Goal: Check status: Check status

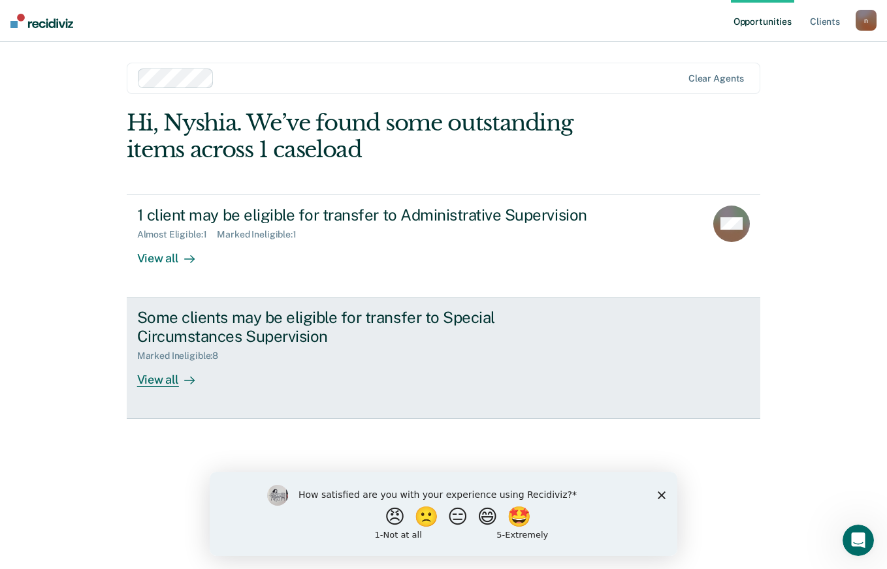
click at [168, 385] on div "View all" at bounding box center [173, 374] width 73 height 25
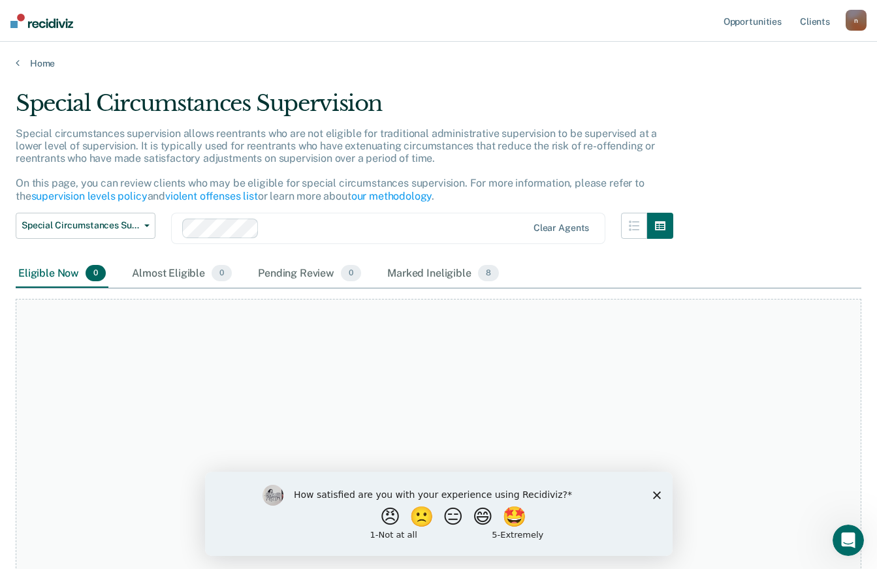
click at [658, 494] on icon "Close survey" at bounding box center [656, 495] width 8 height 8
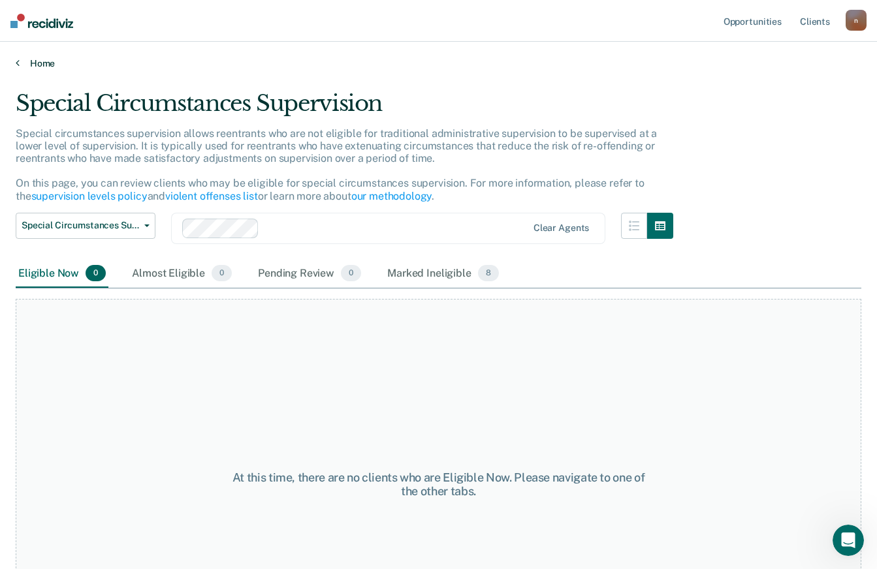
click at [25, 64] on link "Home" at bounding box center [439, 63] width 846 height 12
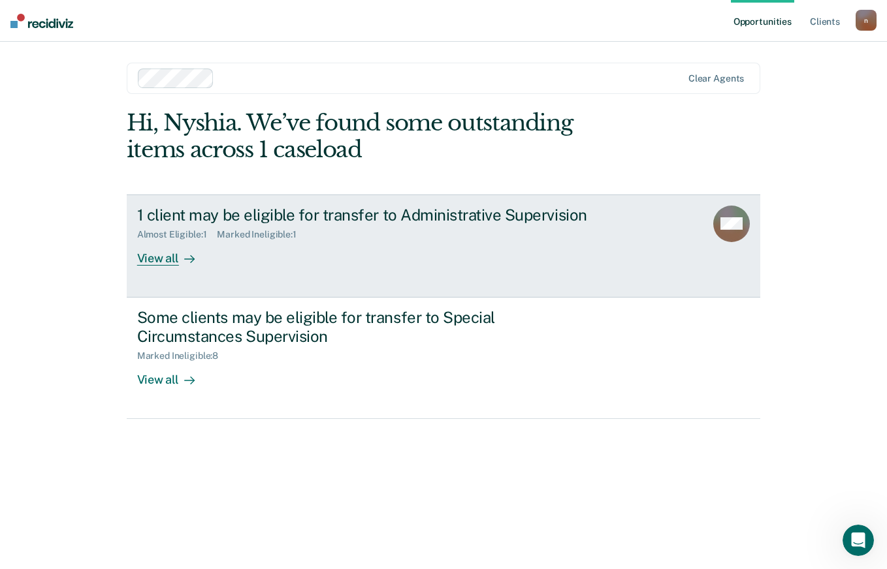
click at [184, 259] on icon at bounding box center [189, 259] width 10 height 10
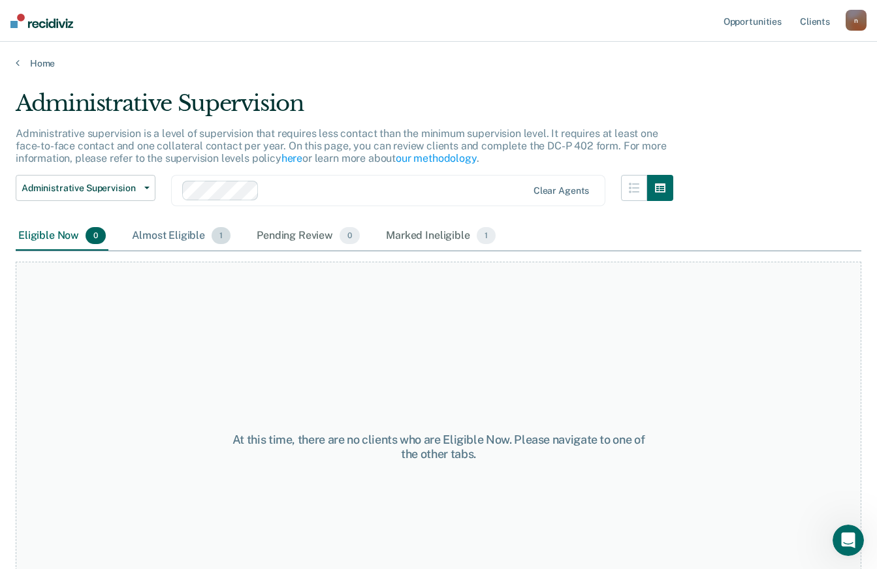
click at [206, 241] on div "Almost Eligible 1" at bounding box center [181, 236] width 104 height 29
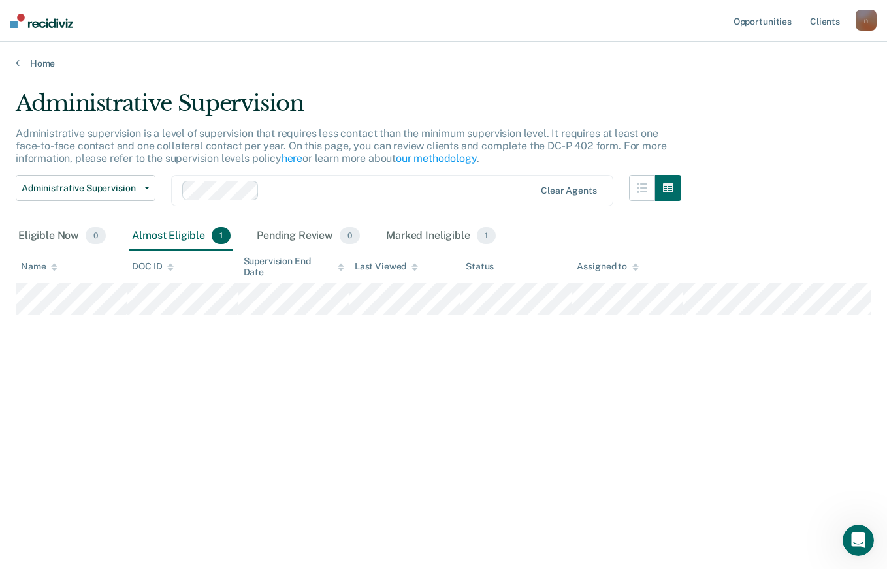
click at [206, 241] on div "Almost Eligible 1" at bounding box center [181, 236] width 104 height 29
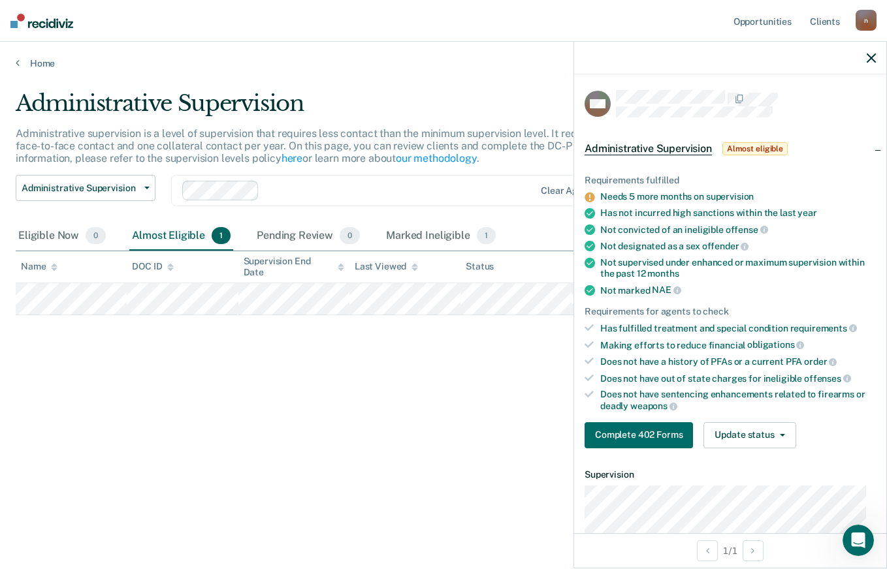
click at [390, 373] on div "Administrative Supervision Administrative supervision is a level of supervision…" at bounding box center [443, 280] width 855 height 381
click at [878, 57] on div at bounding box center [730, 58] width 312 height 33
click at [870, 57] on icon "button" at bounding box center [871, 58] width 9 height 9
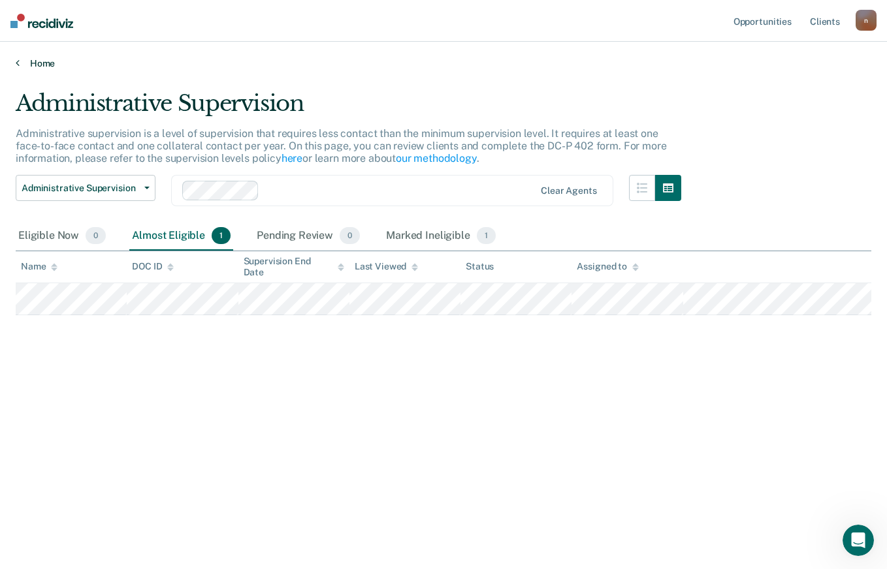
click at [31, 60] on link "Home" at bounding box center [443, 63] width 855 height 12
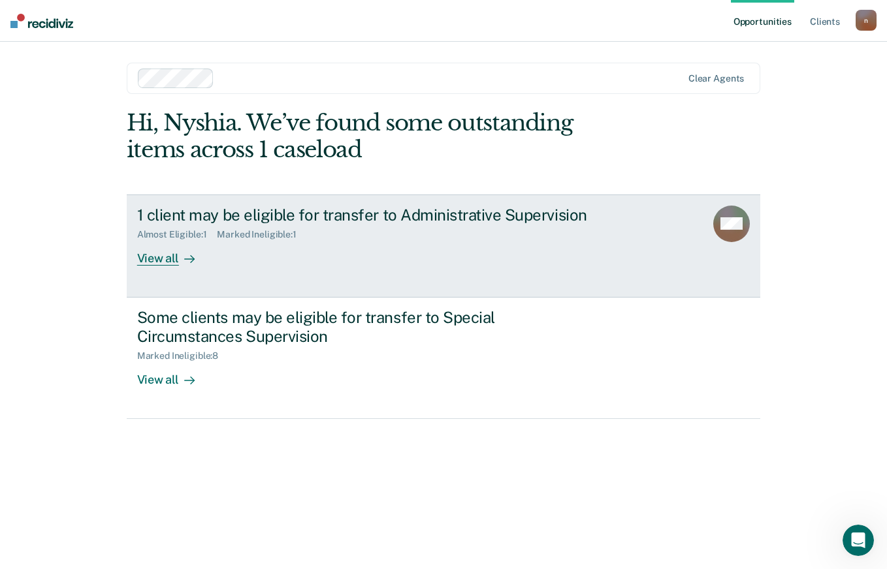
click at [182, 262] on div at bounding box center [187, 258] width 16 height 15
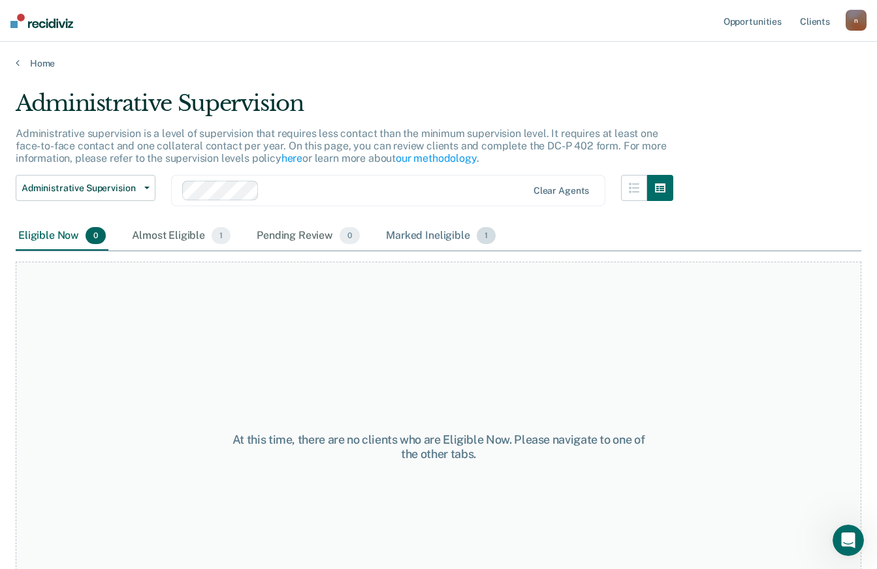
click at [404, 234] on div "Marked Ineligible 1" at bounding box center [440, 236] width 115 height 29
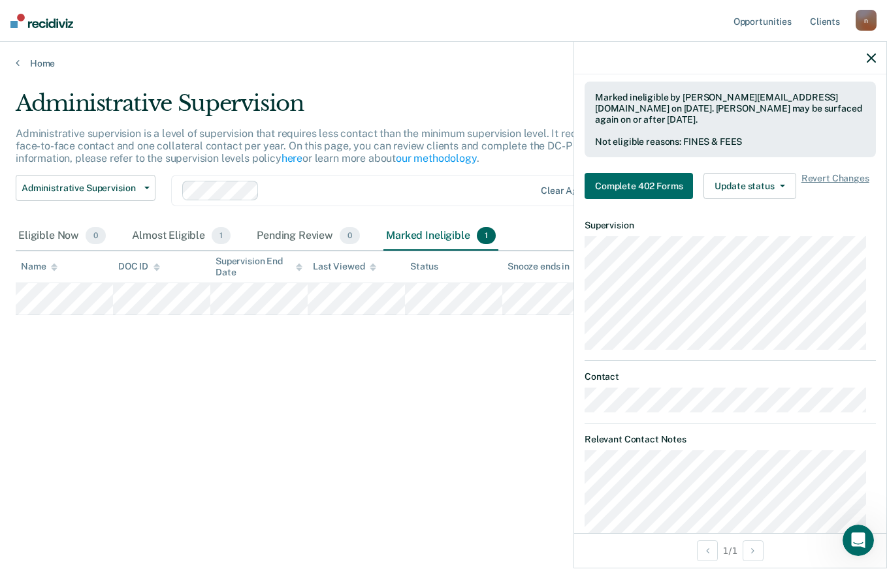
scroll to position [342, 0]
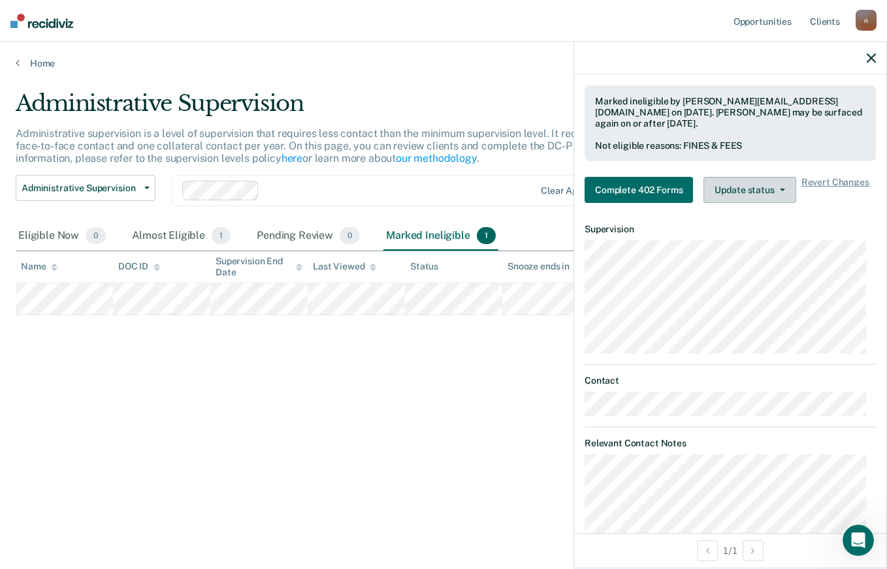
click at [754, 190] on button "Update status" at bounding box center [749, 190] width 92 height 26
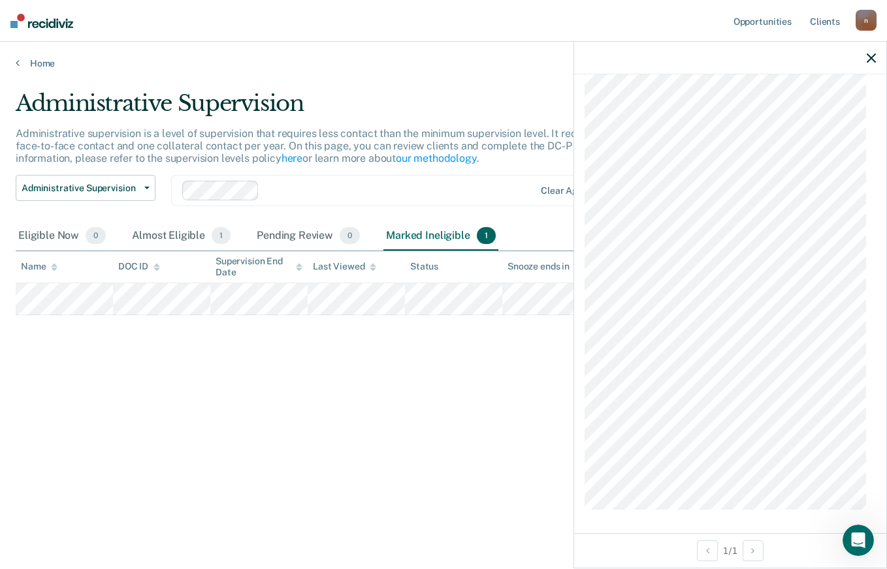
scroll to position [799, 0]
click at [872, 52] on button "button" at bounding box center [871, 57] width 9 height 11
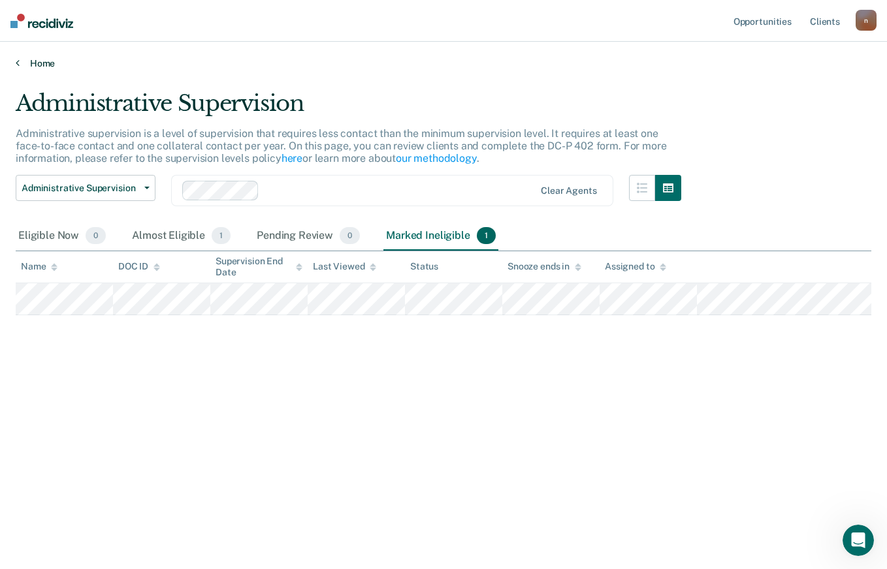
click at [48, 57] on link "Home" at bounding box center [443, 63] width 855 height 12
